Goal: Navigation & Orientation: Understand site structure

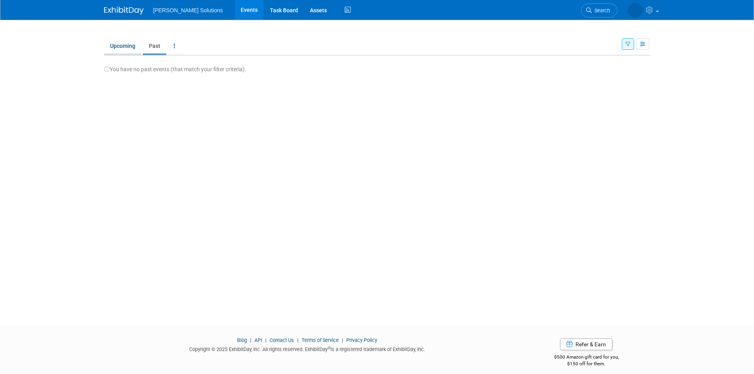
click at [114, 50] on link "Upcoming" at bounding box center [122, 45] width 37 height 15
click at [304, 10] on link "Assets" at bounding box center [318, 10] width 29 height 20
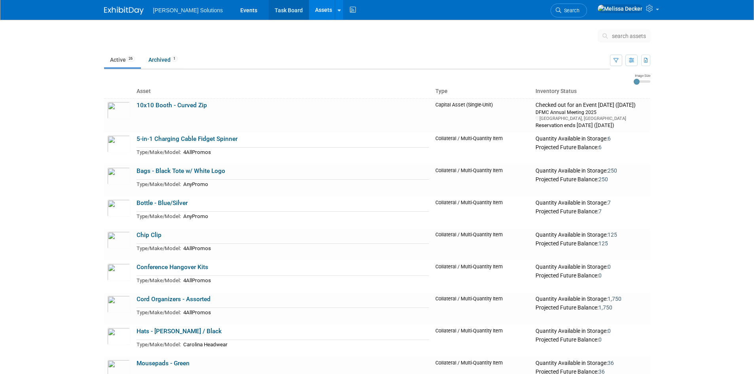
click at [269, 11] on link "Task Board" at bounding box center [289, 10] width 40 height 20
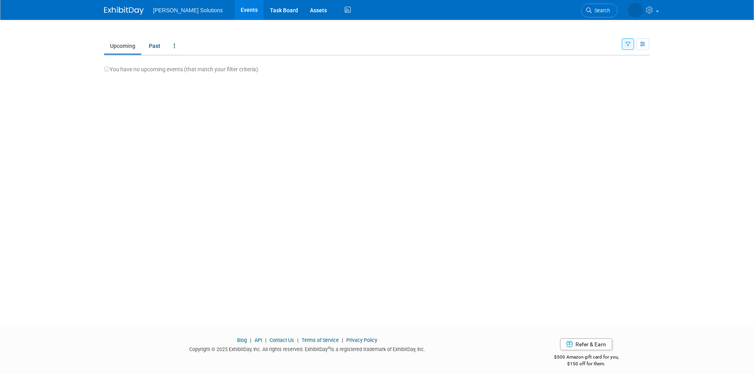
click at [175, 15] on ul "Martus Solutions Events Task Board Assets Activity Feed" at bounding box center [253, 10] width 200 height 20
click at [653, 10] on icon at bounding box center [650, 8] width 9 height 7
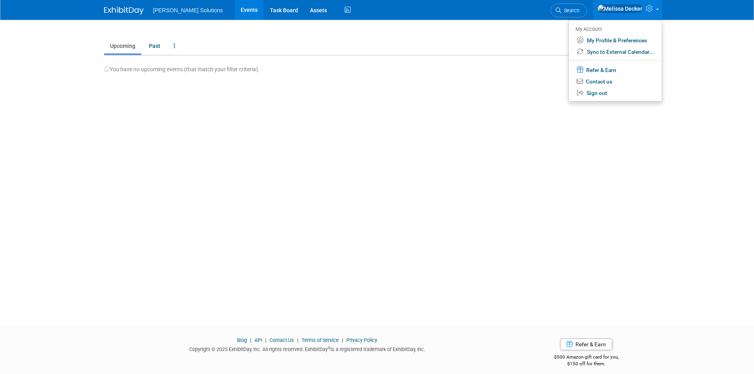
click at [653, 10] on icon at bounding box center [650, 8] width 9 height 7
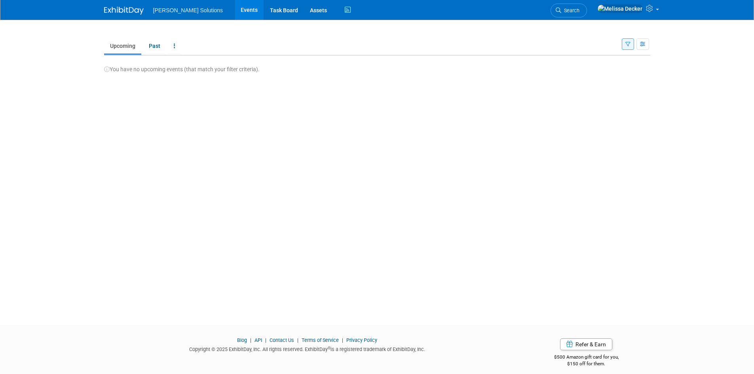
click at [115, 11] on img at bounding box center [124, 11] width 40 height 8
click at [171, 13] on span "[PERSON_NAME] Solutions" at bounding box center [188, 10] width 70 height 6
click at [116, 9] on img at bounding box center [124, 11] width 40 height 8
click at [241, 341] on link "Blog" at bounding box center [242, 340] width 10 height 6
